Goal: Task Accomplishment & Management: Manage account settings

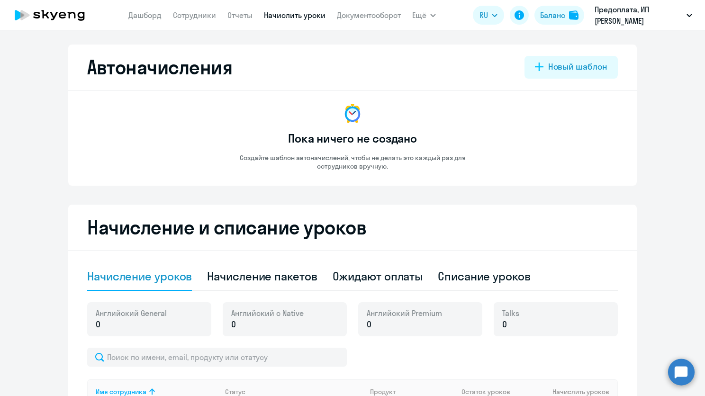
select select "50"
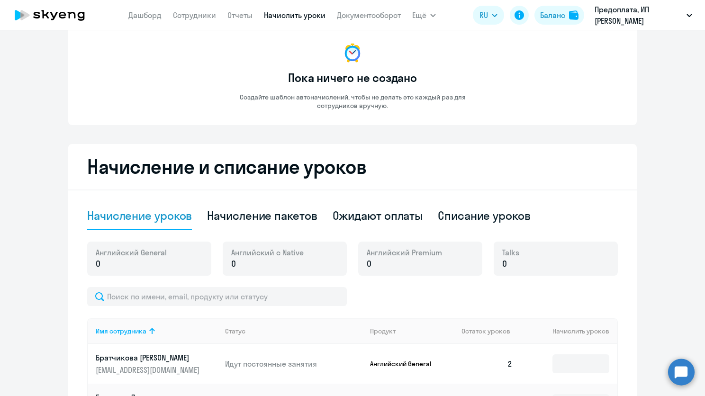
scroll to position [21, 0]
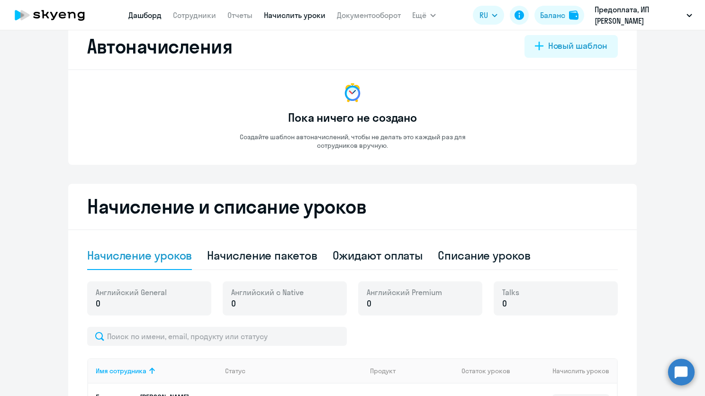
click at [158, 15] on link "Дашборд" at bounding box center [144, 14] width 33 height 9
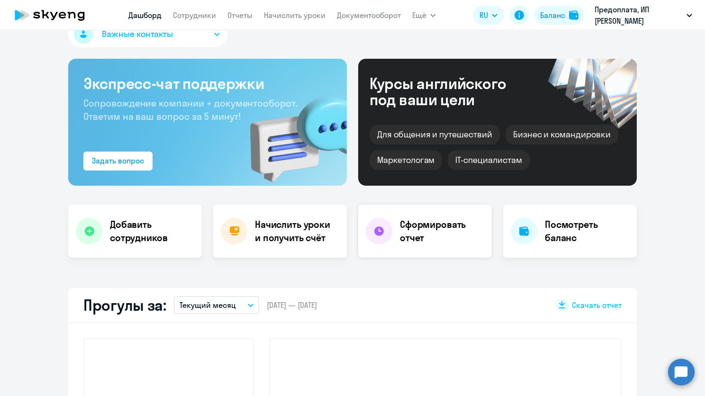
select select "30"
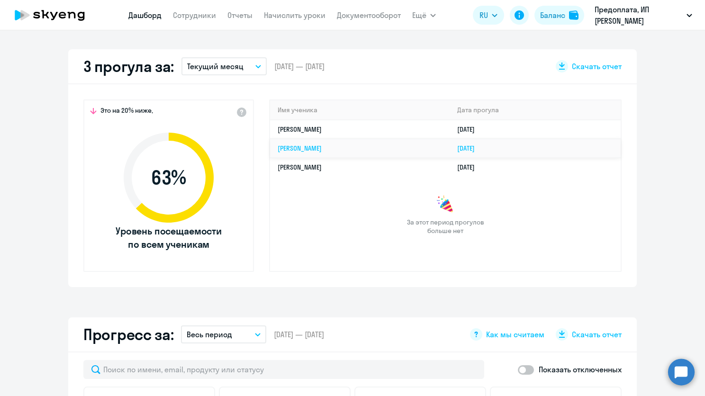
scroll to position [258, 0]
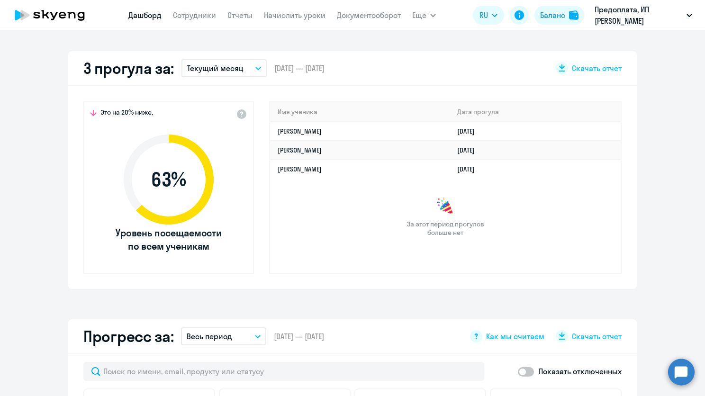
click at [261, 74] on button "Текущий месяц" at bounding box center [223, 68] width 85 height 18
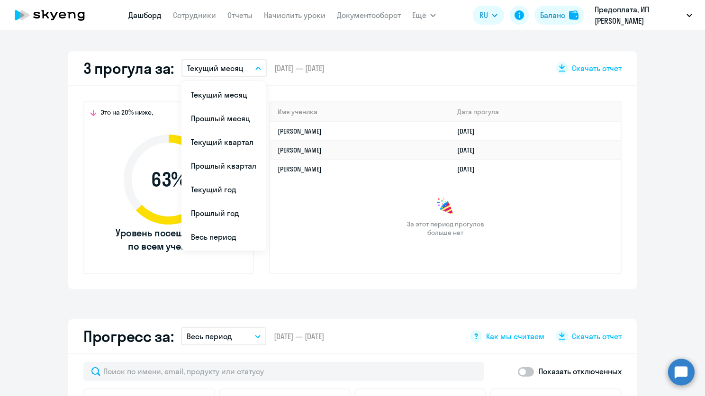
drag, startPoint x: 227, startPoint y: 228, endPoint x: 256, endPoint y: 221, distance: 29.4
click at [227, 229] on li "Весь период" at bounding box center [223, 237] width 84 height 24
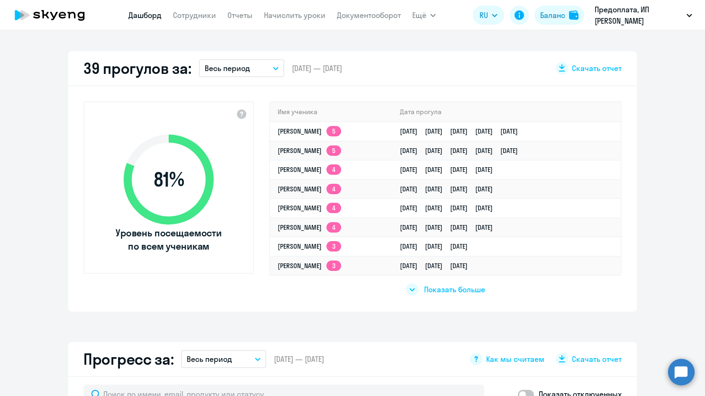
click at [436, 287] on span "Показать больше" at bounding box center [454, 289] width 61 height 10
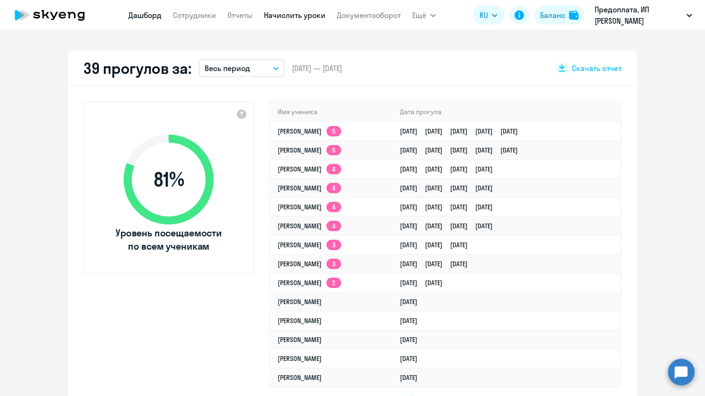
click at [315, 12] on link "Начислить уроки" at bounding box center [295, 14] width 62 height 9
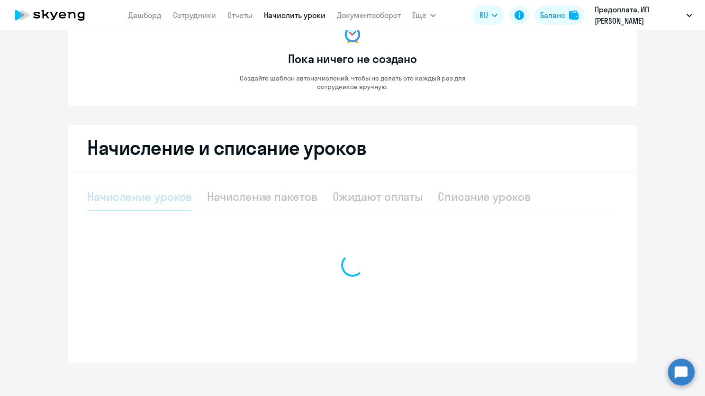
select select "10"
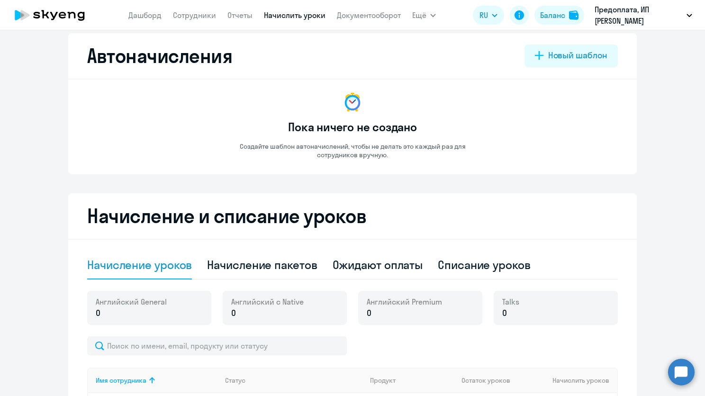
scroll to position [0, 0]
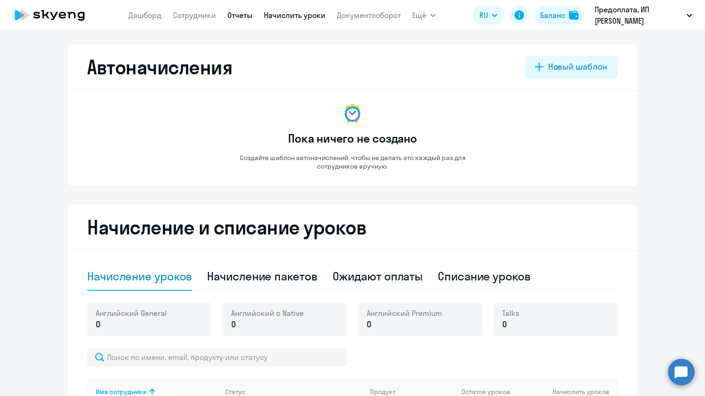
click at [227, 10] on link "Отчеты" at bounding box center [239, 14] width 25 height 9
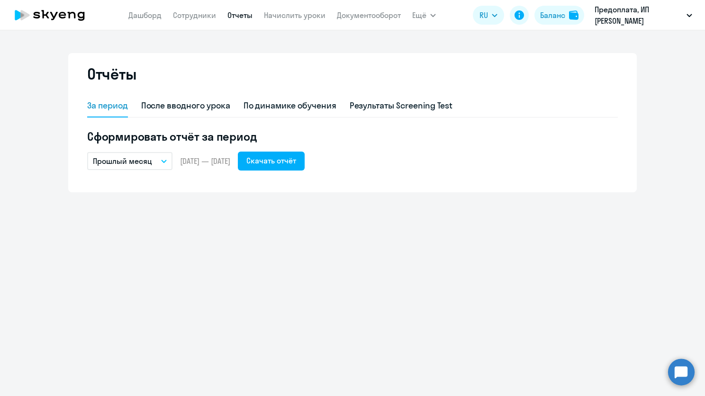
click at [153, 9] on app-menu-item-link "Дашборд" at bounding box center [144, 15] width 33 height 12
drag, startPoint x: 154, startPoint y: 14, endPoint x: 182, endPoint y: 30, distance: 32.3
click at [155, 14] on link "Дашборд" at bounding box center [144, 14] width 33 height 9
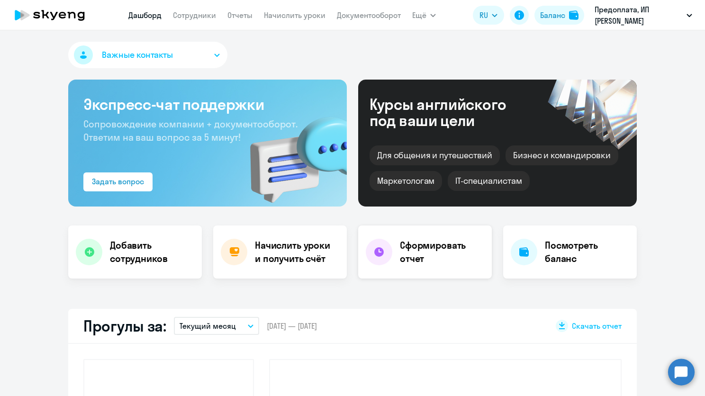
select select "30"
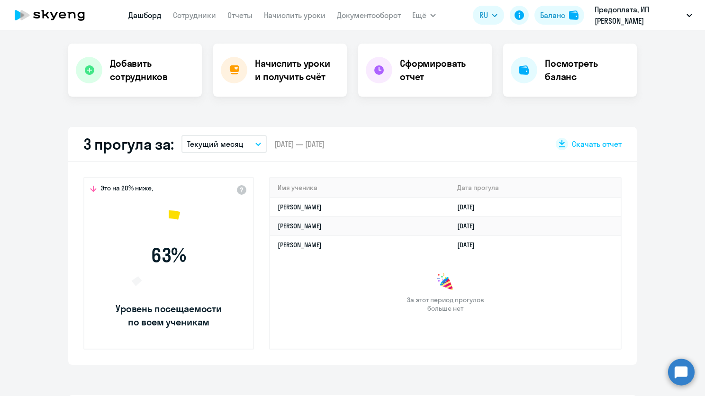
scroll to position [190, 0]
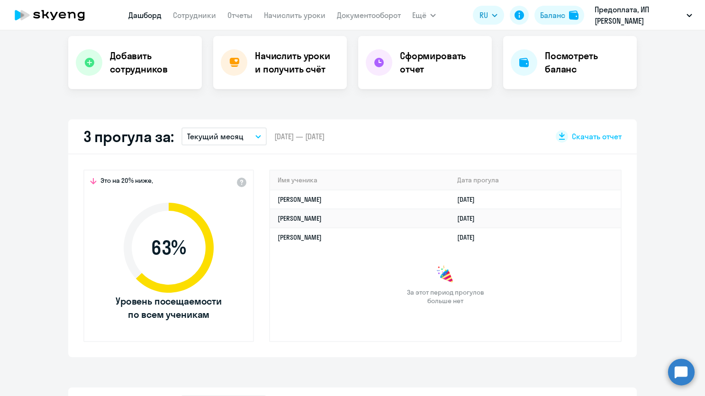
click at [202, 136] on p "Текущий месяц" at bounding box center [215, 136] width 56 height 11
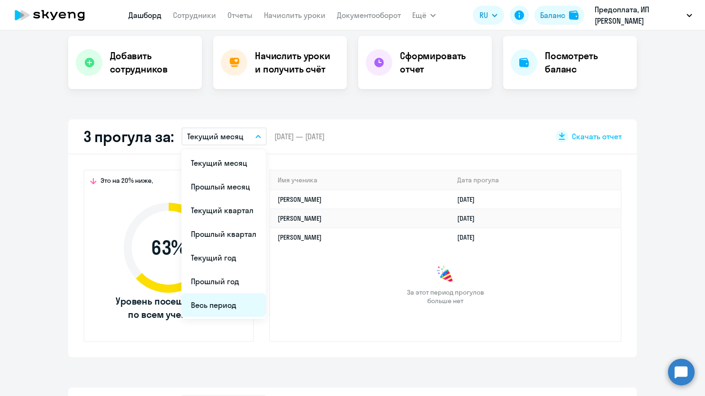
click at [212, 312] on li "Весь период" at bounding box center [223, 305] width 84 height 24
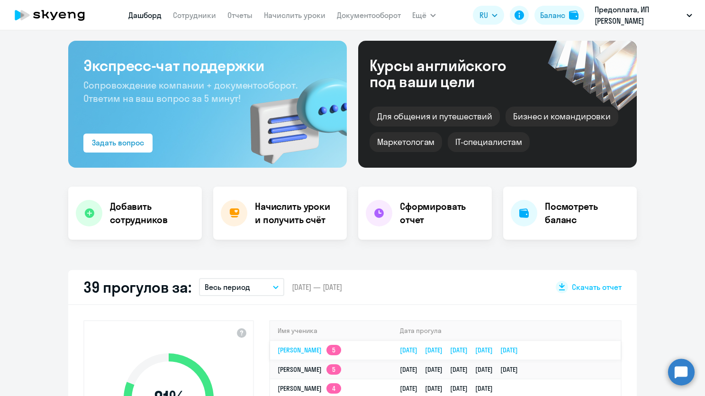
scroll to position [0, 0]
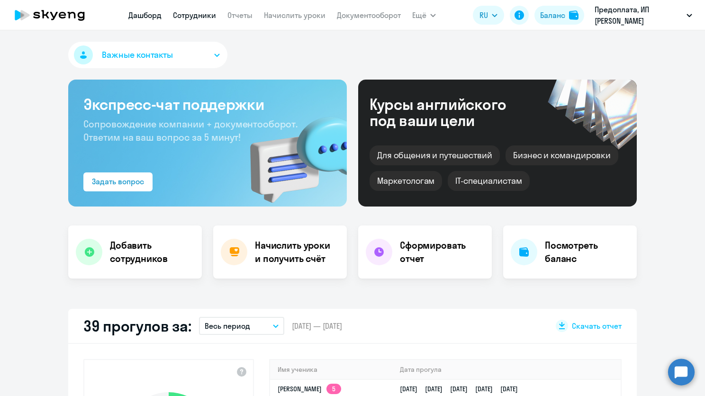
click at [197, 13] on link "Сотрудники" at bounding box center [194, 14] width 43 height 9
select select "30"
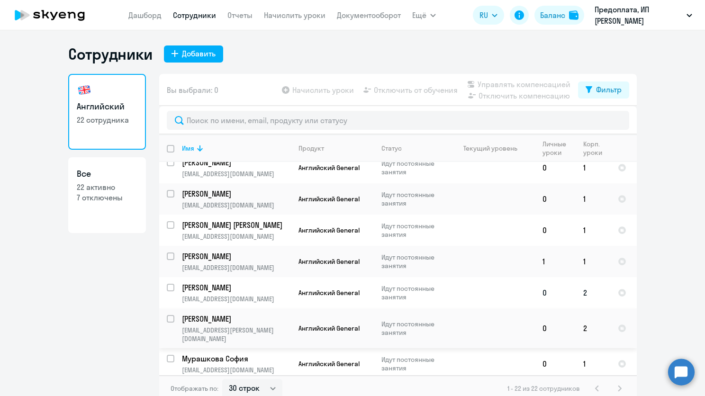
scroll to position [190, 0]
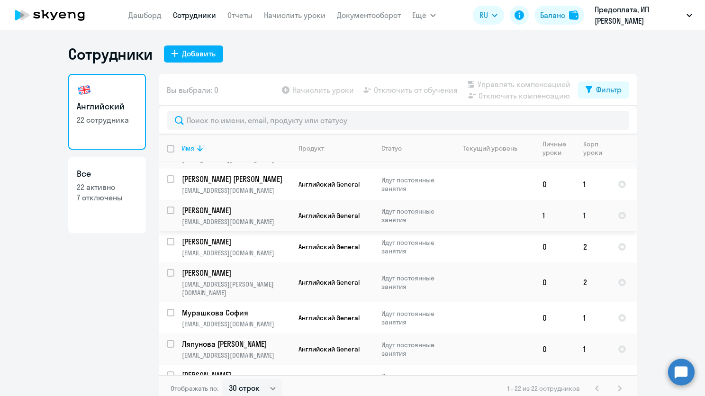
click at [167, 207] on input "select row 42079110" at bounding box center [176, 216] width 19 height 19
checkbox input "true"
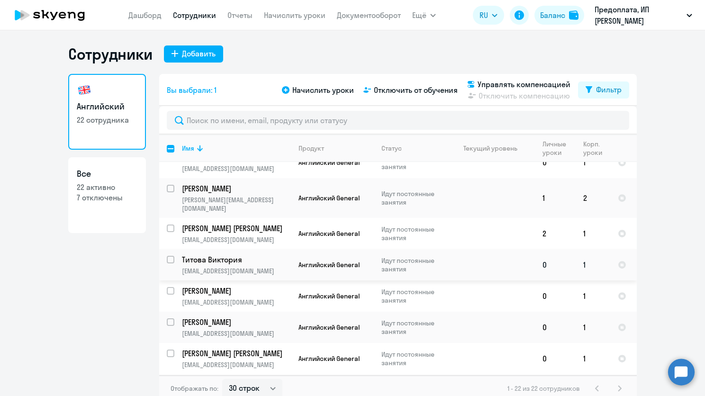
scroll to position [5, 0]
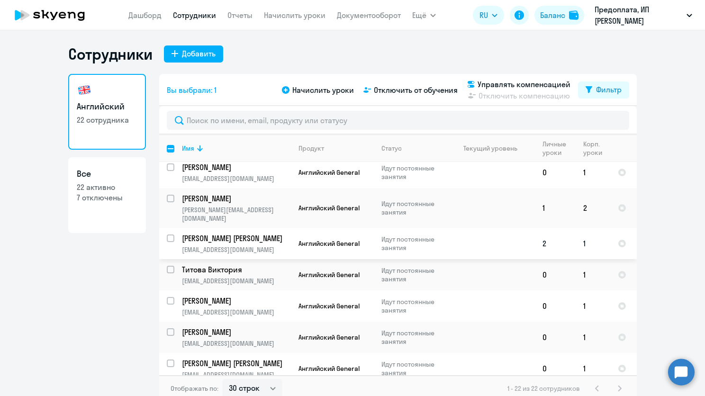
click at [168, 235] on input "select row 42079220" at bounding box center [176, 244] width 19 height 19
checkbox input "true"
click at [407, 89] on span "Отключить от обучения" at bounding box center [416, 89] width 84 height 11
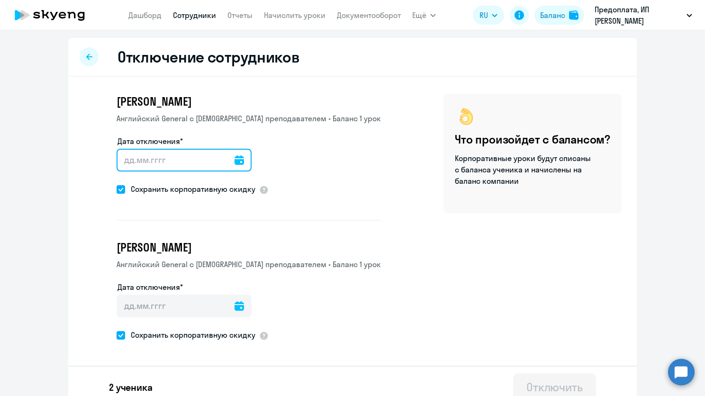
click at [239, 160] on input "Дата отключения*" at bounding box center [184, 160] width 135 height 23
click at [235, 162] on icon at bounding box center [239, 159] width 9 height 9
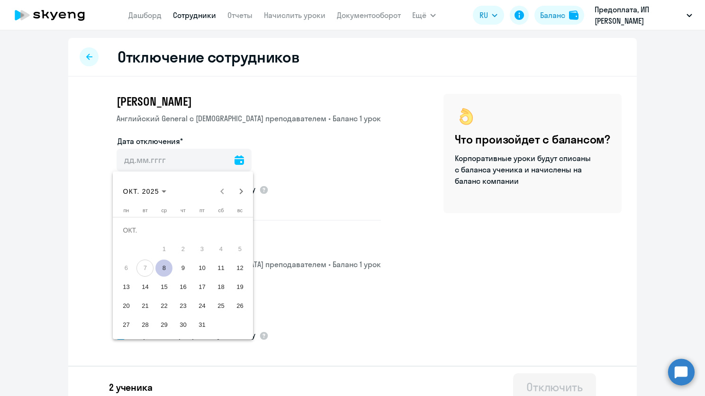
click at [163, 262] on span "8" at bounding box center [163, 268] width 17 height 17
type input "08.10.2025"
type input "8.10.2025"
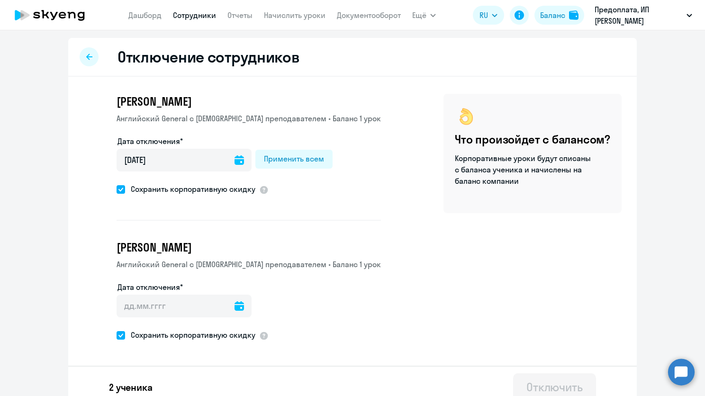
click at [235, 307] on icon at bounding box center [239, 305] width 9 height 9
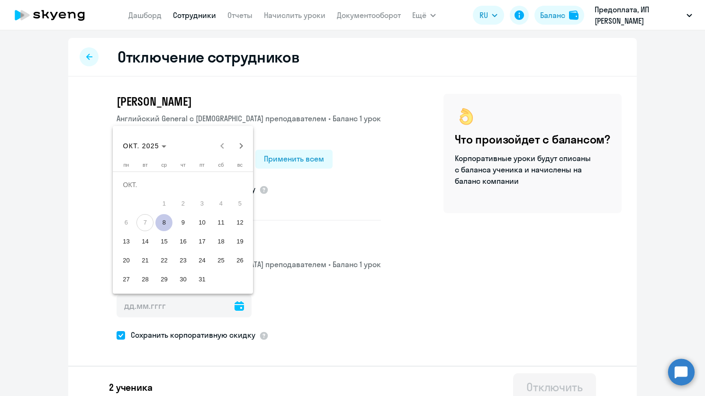
click at [166, 220] on span "8" at bounding box center [163, 222] width 17 height 17
type input "08.10.2025"
type input "8.10.2025"
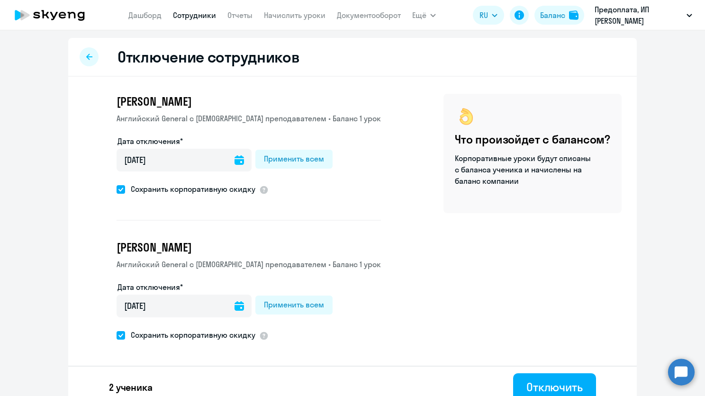
scroll to position [10, 0]
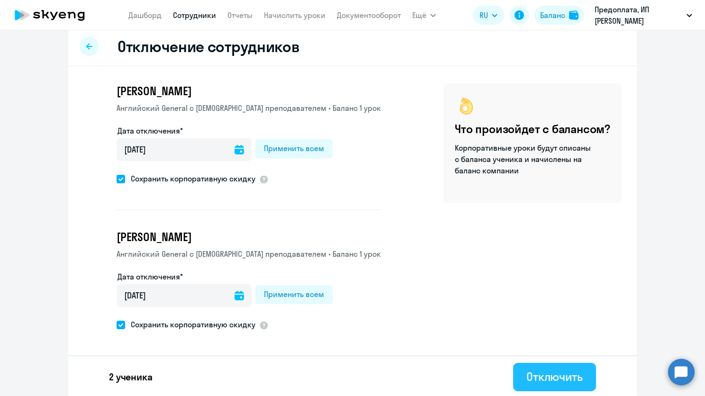
click at [529, 370] on div "Отключить" at bounding box center [554, 376] width 56 height 15
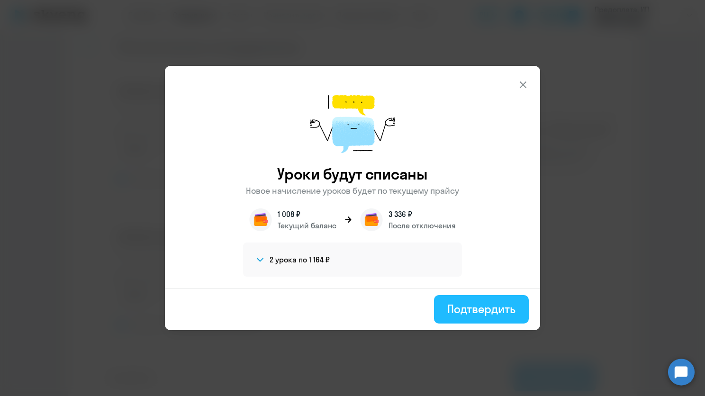
click at [492, 307] on div "Подтвердить" at bounding box center [481, 308] width 68 height 15
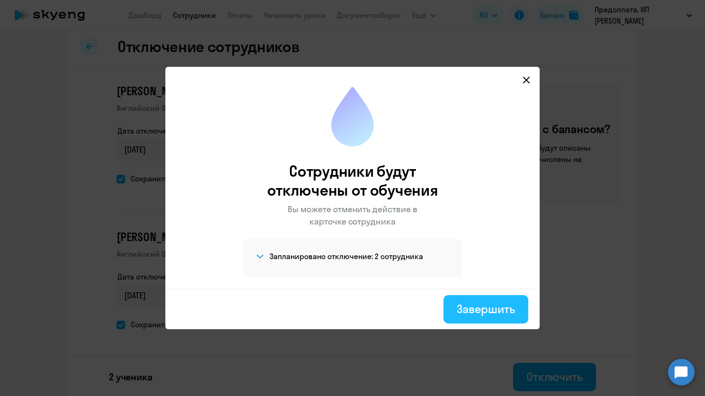
click at [464, 297] on button "Завершить" at bounding box center [485, 309] width 85 height 28
select select "30"
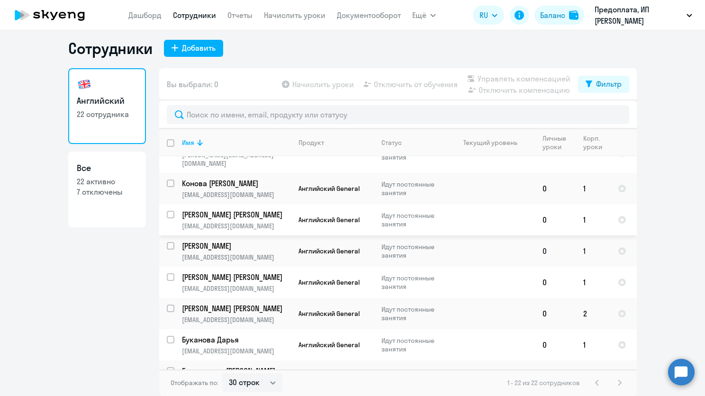
scroll to position [479, 0]
click at [152, 12] on link "Дашборд" at bounding box center [144, 14] width 33 height 9
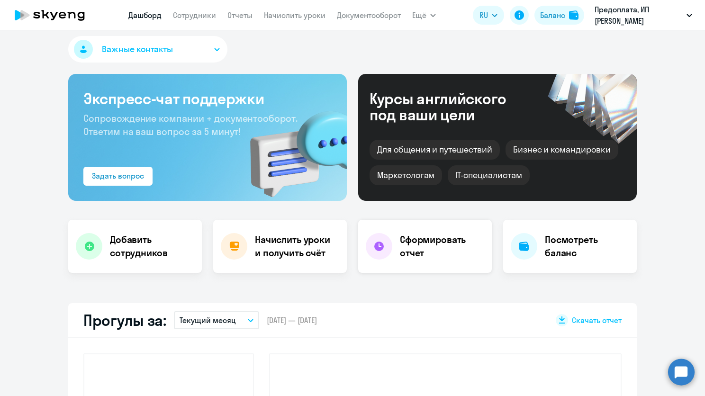
select select "30"
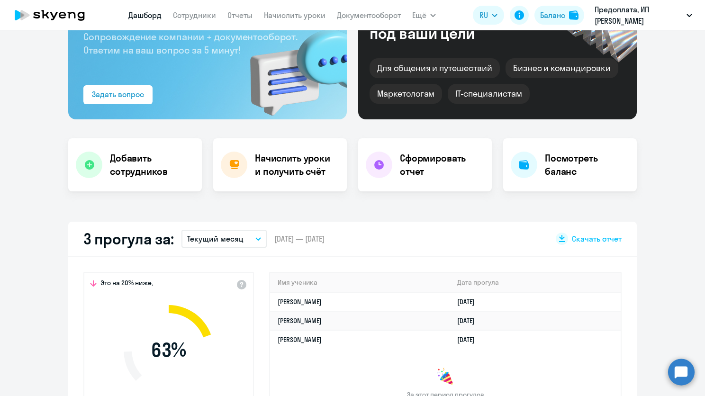
scroll to position [195, 0]
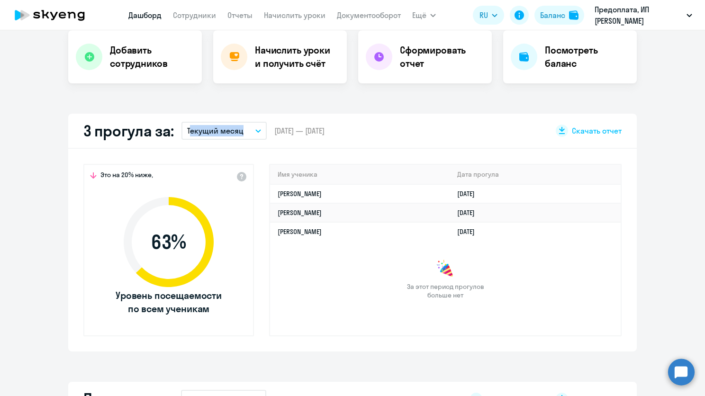
click at [248, 122] on div "3 прогула за: Текущий месяц – 01.10.2025 — 31.10.2025 Скачать отчет" at bounding box center [352, 131] width 569 height 35
click at [256, 132] on icon "button" at bounding box center [258, 131] width 5 height 2
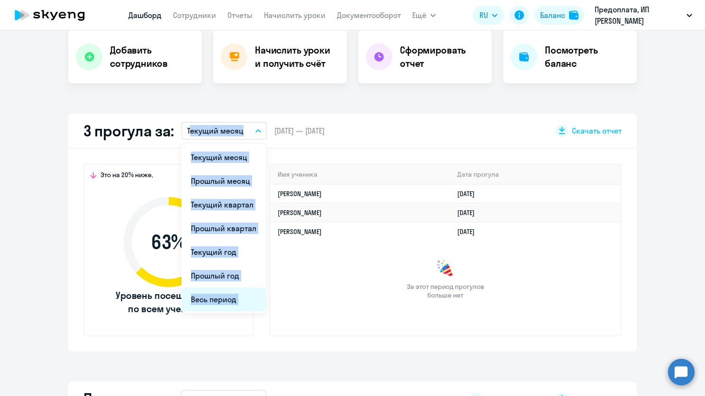
click at [226, 289] on li "Весь период" at bounding box center [223, 300] width 84 height 24
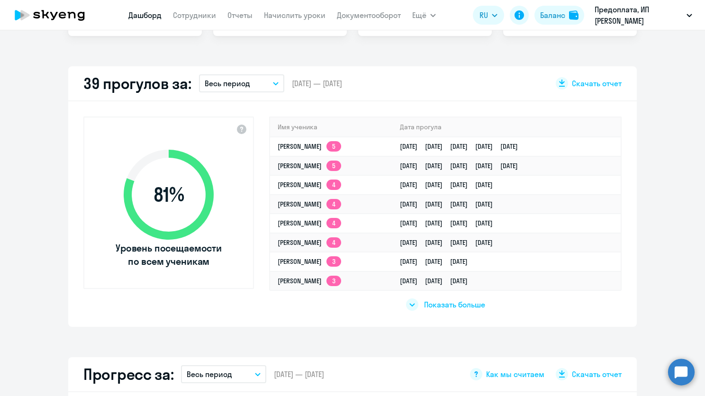
click at [465, 305] on span "Показать больше" at bounding box center [454, 304] width 61 height 10
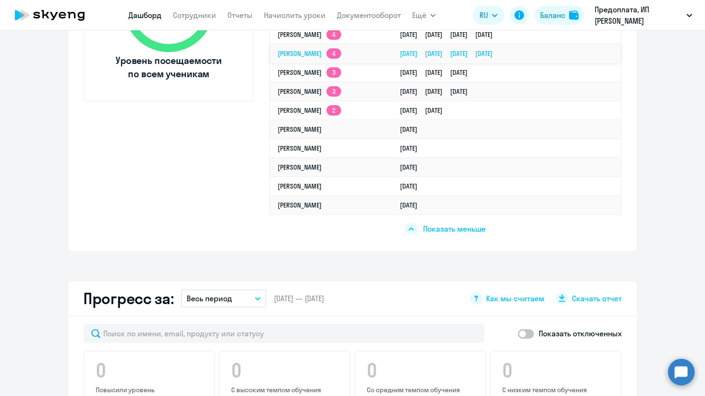
scroll to position [432, 0]
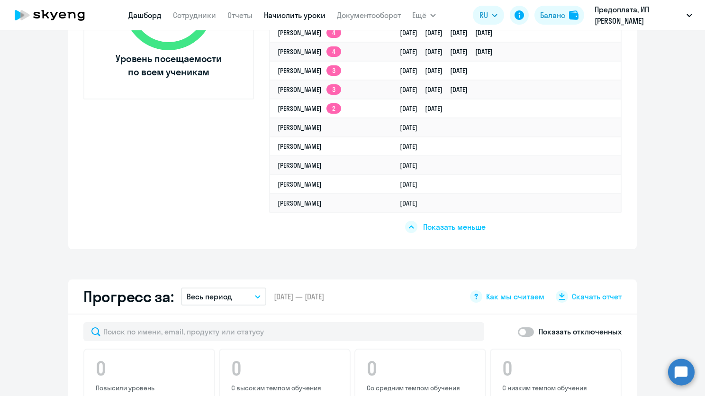
click at [322, 13] on link "Начислить уроки" at bounding box center [295, 14] width 62 height 9
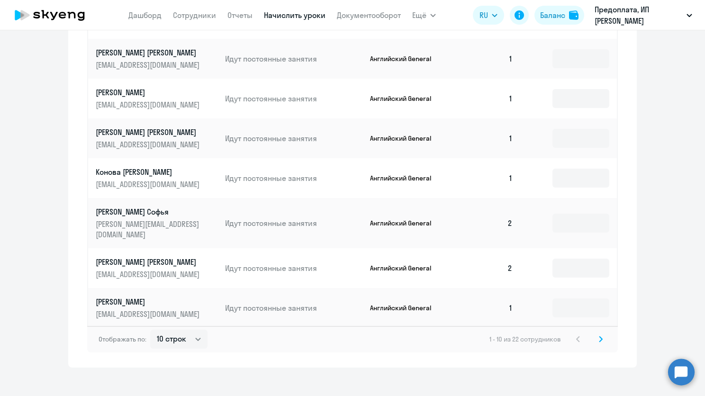
scroll to position [486, 0]
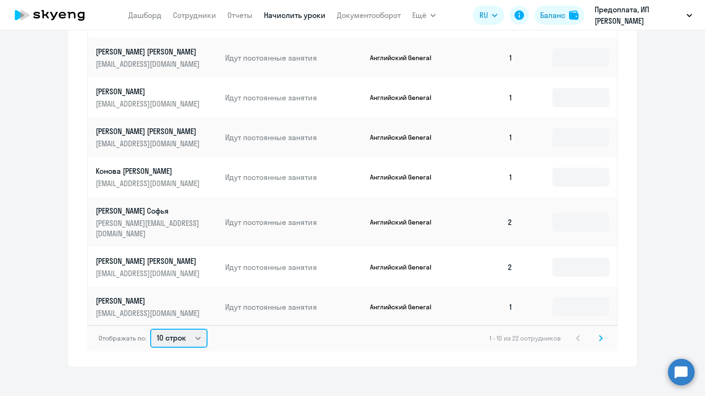
click at [190, 330] on select "10 строк 30 строк 50 строк" at bounding box center [178, 338] width 57 height 19
select select "50"
click at [150, 329] on select "10 строк 30 строк 50 строк" at bounding box center [178, 338] width 57 height 19
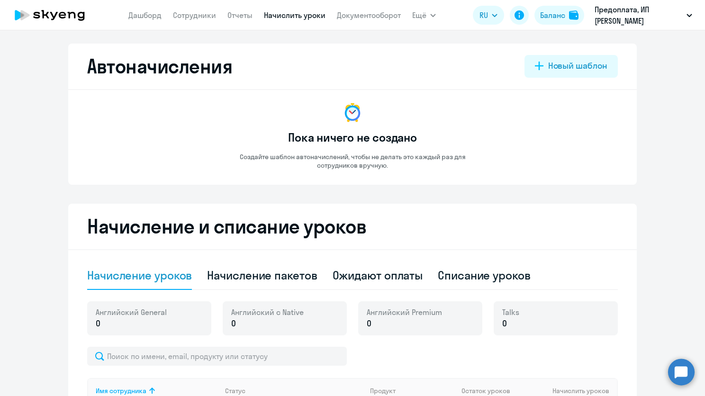
scroll to position [0, 0]
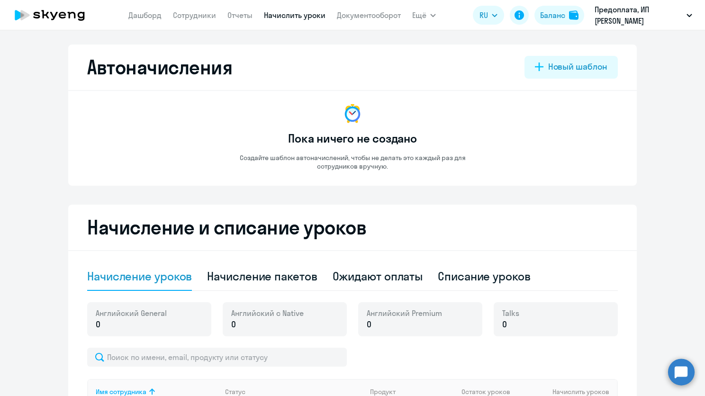
select select "10"
click at [148, 18] on link "Дашборд" at bounding box center [144, 14] width 33 height 9
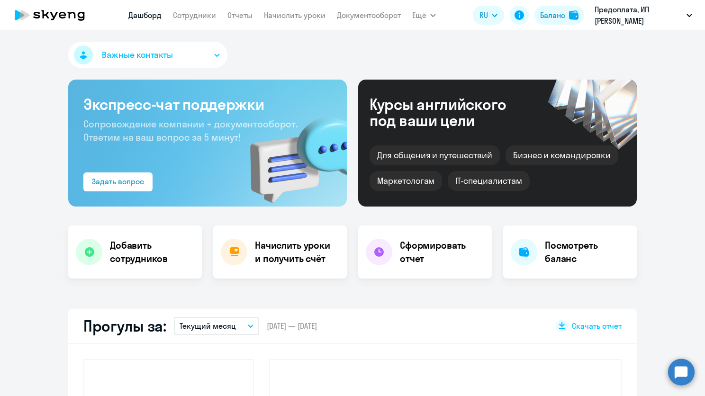
select select "30"
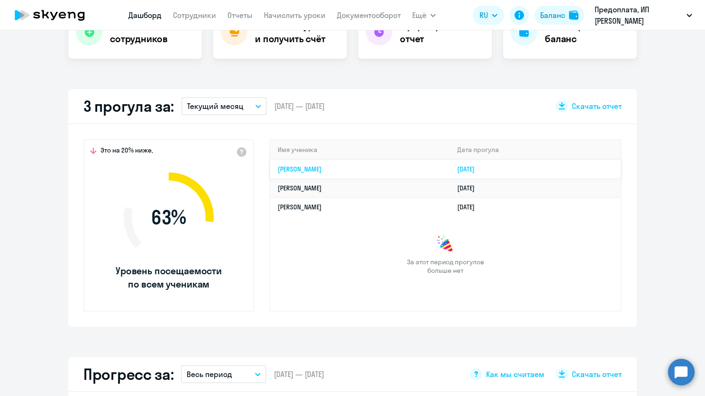
scroll to position [237, 0]
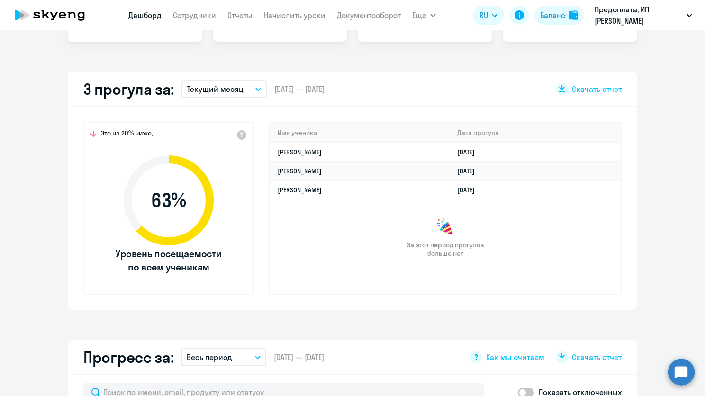
click at [255, 85] on button "Текущий месяц" at bounding box center [223, 89] width 85 height 18
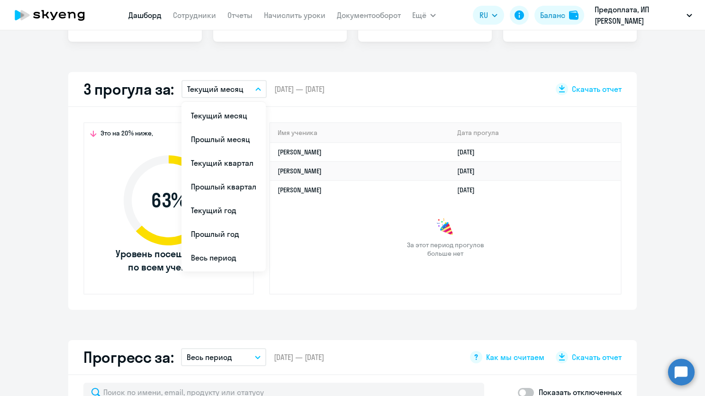
click at [225, 255] on li "Весь период" at bounding box center [223, 258] width 84 height 24
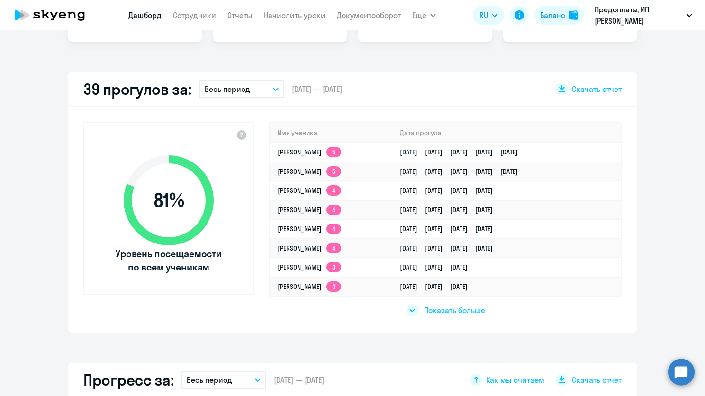
click at [462, 307] on span "Показать больше" at bounding box center [454, 310] width 61 height 10
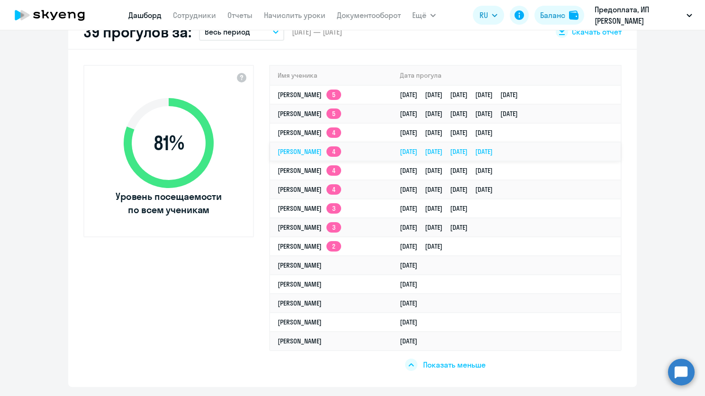
scroll to position [284, 0]
